Goal: Information Seeking & Learning: Learn about a topic

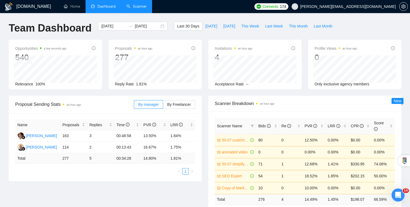
click at [140, 4] on link "Scanner" at bounding box center [137, 6] width 20 height 5
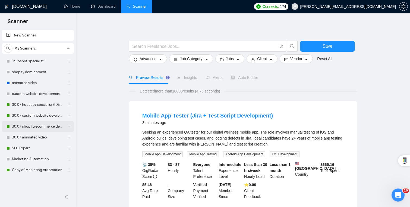
click at [40, 126] on link "30.07 shopify/ecommerce development (worldwide)" at bounding box center [38, 126] width 52 height 11
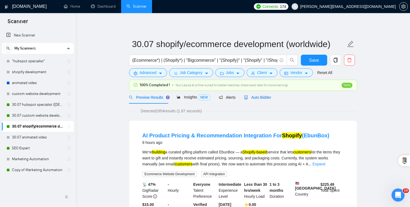
click at [266, 95] on span "Auto Bidder" at bounding box center [257, 97] width 27 height 4
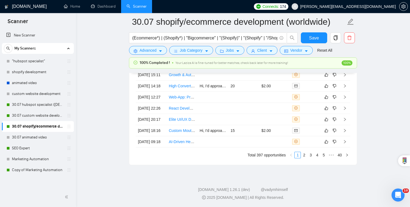
scroll to position [1449, 0]
click at [301, 158] on link "2" at bounding box center [304, 155] width 6 height 6
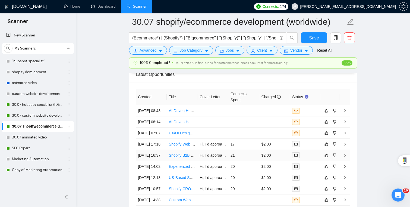
scroll to position [1385, 0]
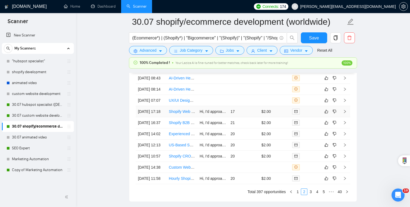
click at [254, 111] on td "17" at bounding box center [243, 111] width 31 height 11
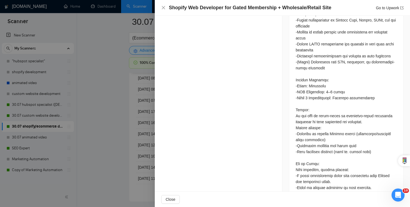
scroll to position [872, 0]
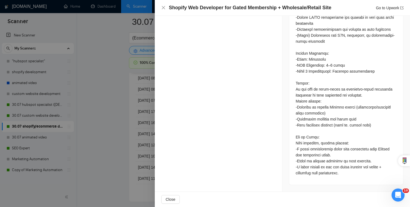
click at [146, 133] on div at bounding box center [205, 103] width 410 height 207
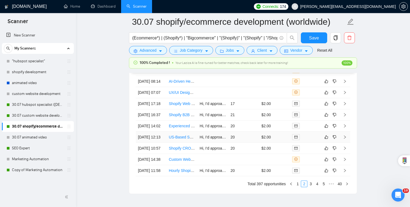
scroll to position [1394, 0]
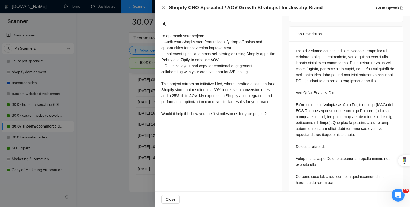
scroll to position [215, 0]
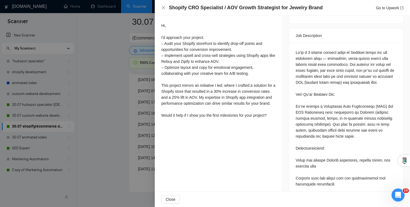
click at [131, 161] on div at bounding box center [205, 103] width 410 height 207
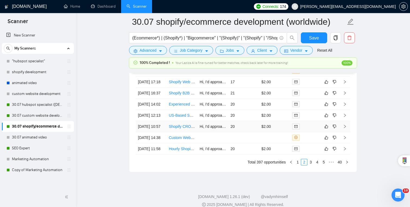
scroll to position [1455, 0]
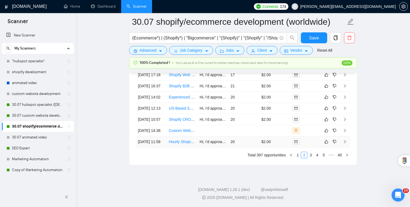
click at [239, 144] on td "20" at bounding box center [243, 141] width 31 height 11
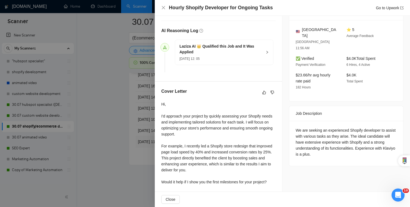
scroll to position [133, 0]
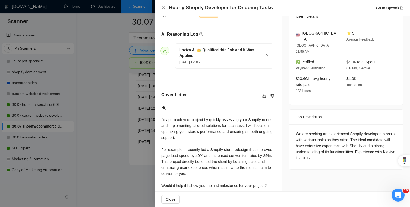
click at [120, 147] on div at bounding box center [205, 103] width 410 height 207
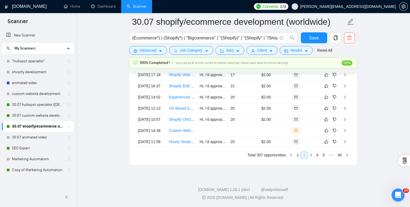
click at [308, 156] on link "3" at bounding box center [311, 155] width 6 height 6
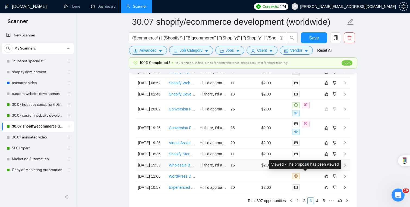
scroll to position [1327, 0]
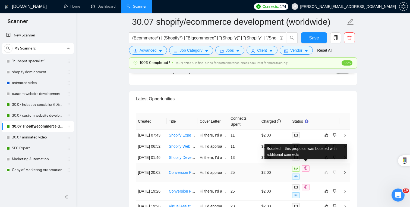
click at [312, 167] on div at bounding box center [305, 172] width 27 height 14
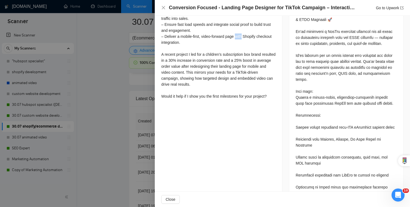
scroll to position [351, 0]
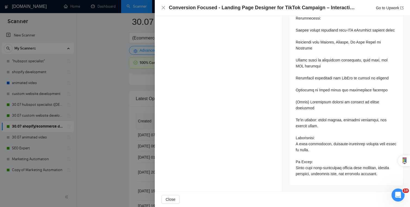
click at [108, 142] on div at bounding box center [205, 103] width 410 height 207
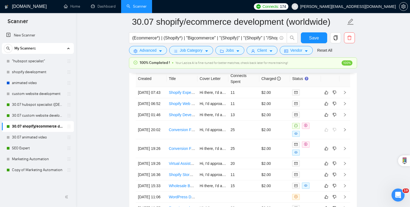
scroll to position [1415, 0]
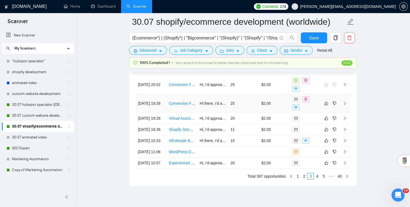
click at [239, 101] on td "25" at bounding box center [243, 103] width 31 height 19
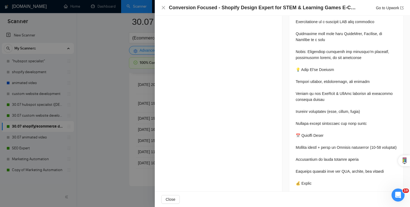
scroll to position [722, 0]
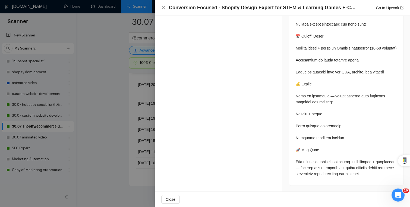
click at [108, 92] on div at bounding box center [205, 103] width 410 height 207
